Goal: Entertainment & Leisure: Consume media (video, audio)

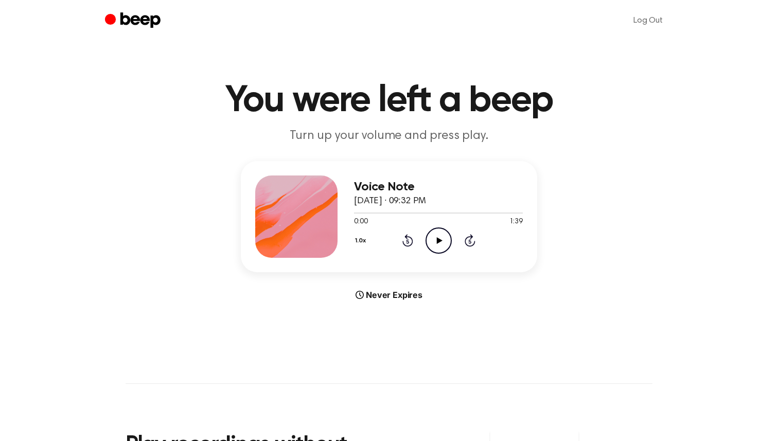
click at [434, 243] on icon "Play Audio" at bounding box center [438, 240] width 26 height 26
click at [436, 241] on icon "Pause Audio" at bounding box center [438, 240] width 26 height 26
